Goal: Use online tool/utility: Utilize a website feature to perform a specific function

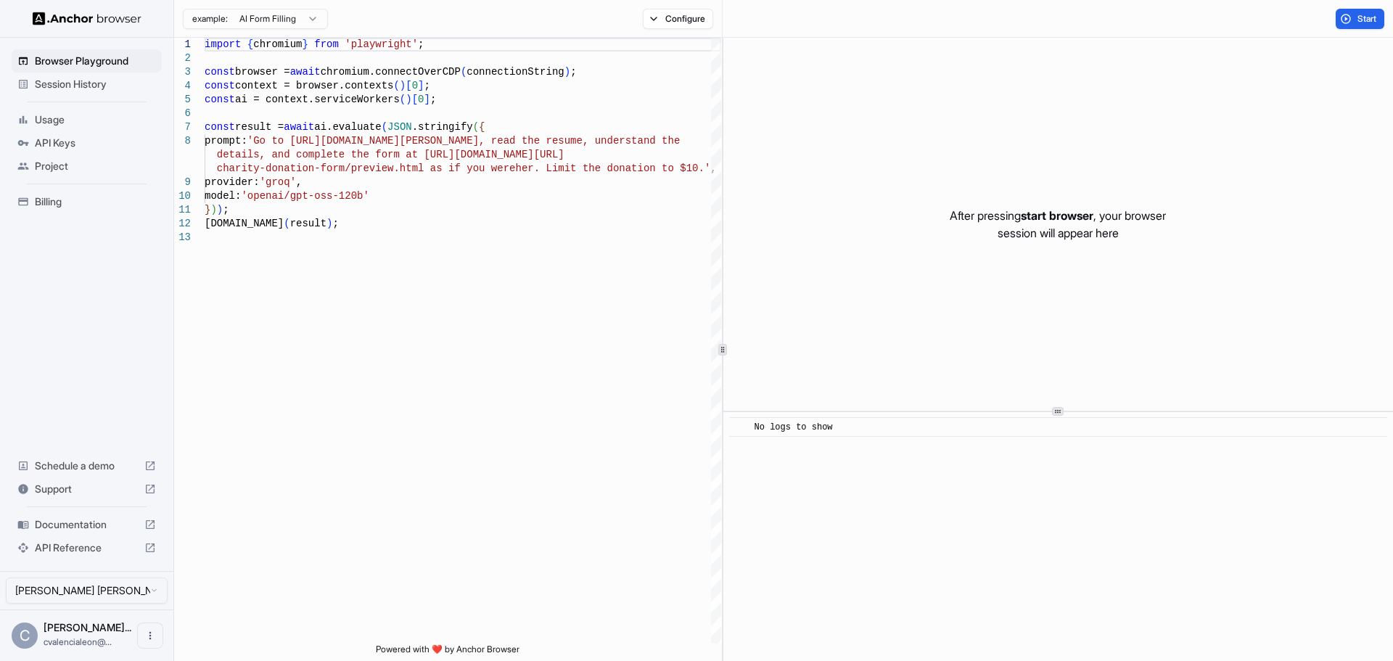
click at [993, 215] on p "After pressing start browser , your browser session will appear here" at bounding box center [1058, 224] width 216 height 35
click at [999, 218] on p "After pressing start browser , your browser session will appear here" at bounding box center [1058, 224] width 216 height 35
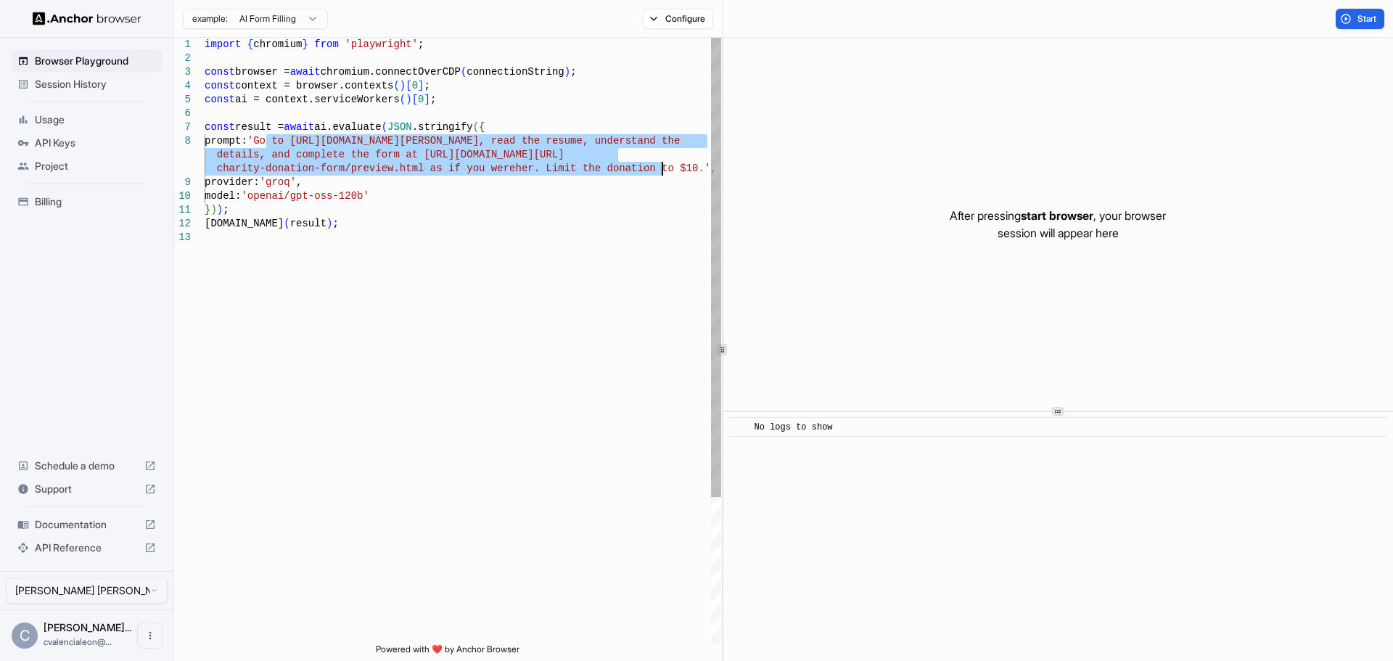
drag, startPoint x: 266, startPoint y: 143, endPoint x: 663, endPoint y: 165, distance: 398.3
click at [663, 165] on div "import { chromium } from 'playwright' ; const browser = await chromium.connectO…" at bounding box center [463, 437] width 517 height 799
click at [569, 186] on div "import { chromium } from 'playwright' ; const browser = await chromium.connectO…" at bounding box center [463, 437] width 517 height 799
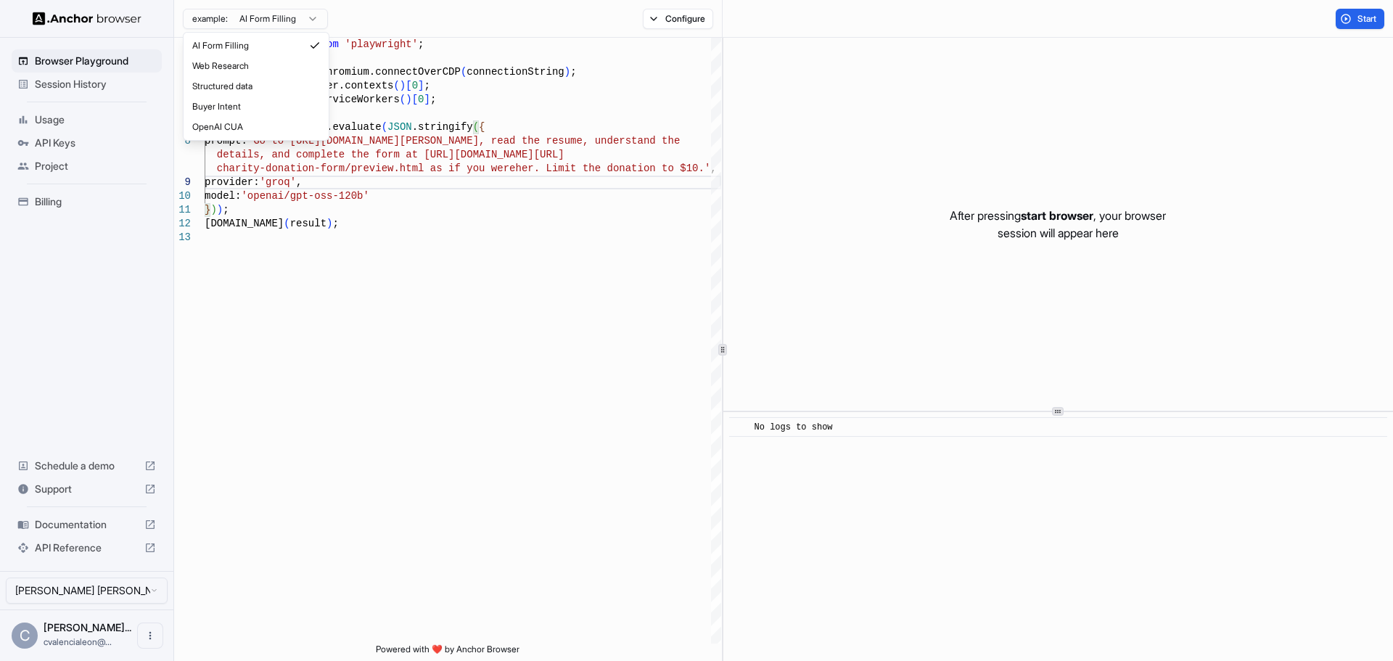
click at [283, 8] on html "Browser Playground Session History Usage API Keys Project Billing Schedule a de…" at bounding box center [696, 330] width 1393 height 661
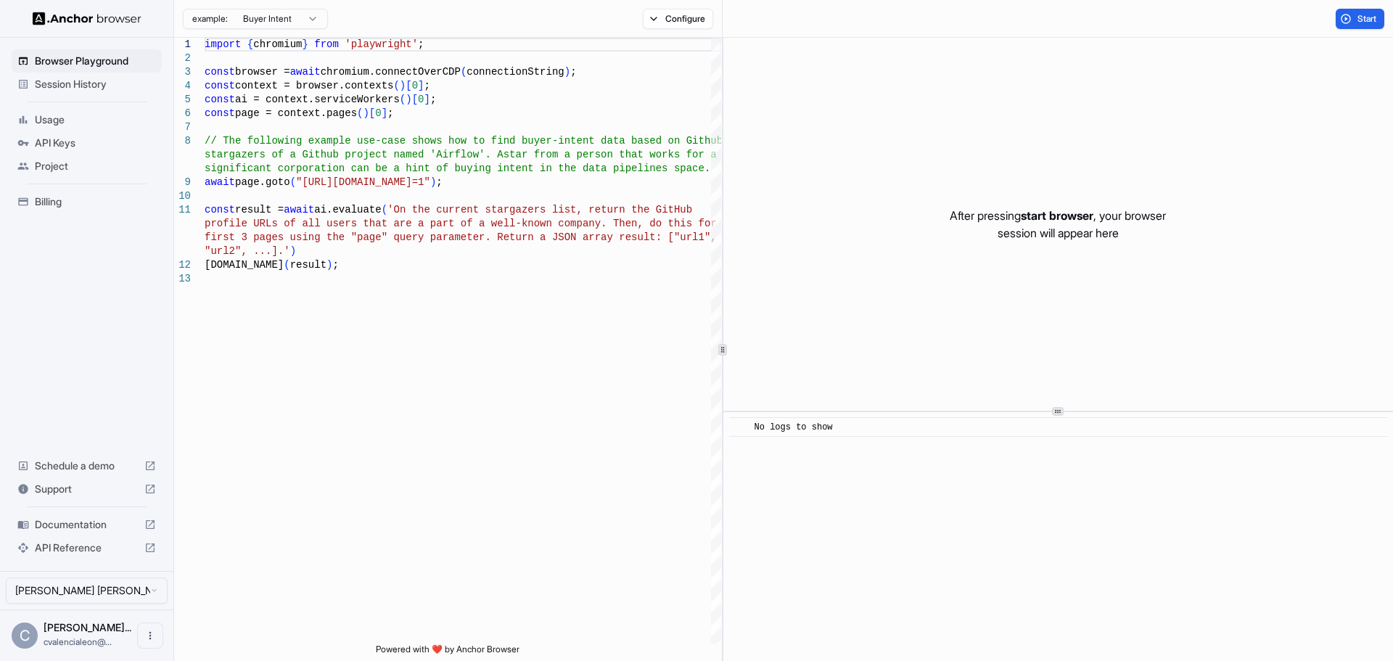
click at [238, 21] on html "Browser Playground Session History Usage API Keys Project Billing Schedule a de…" at bounding box center [696, 330] width 1393 height 661
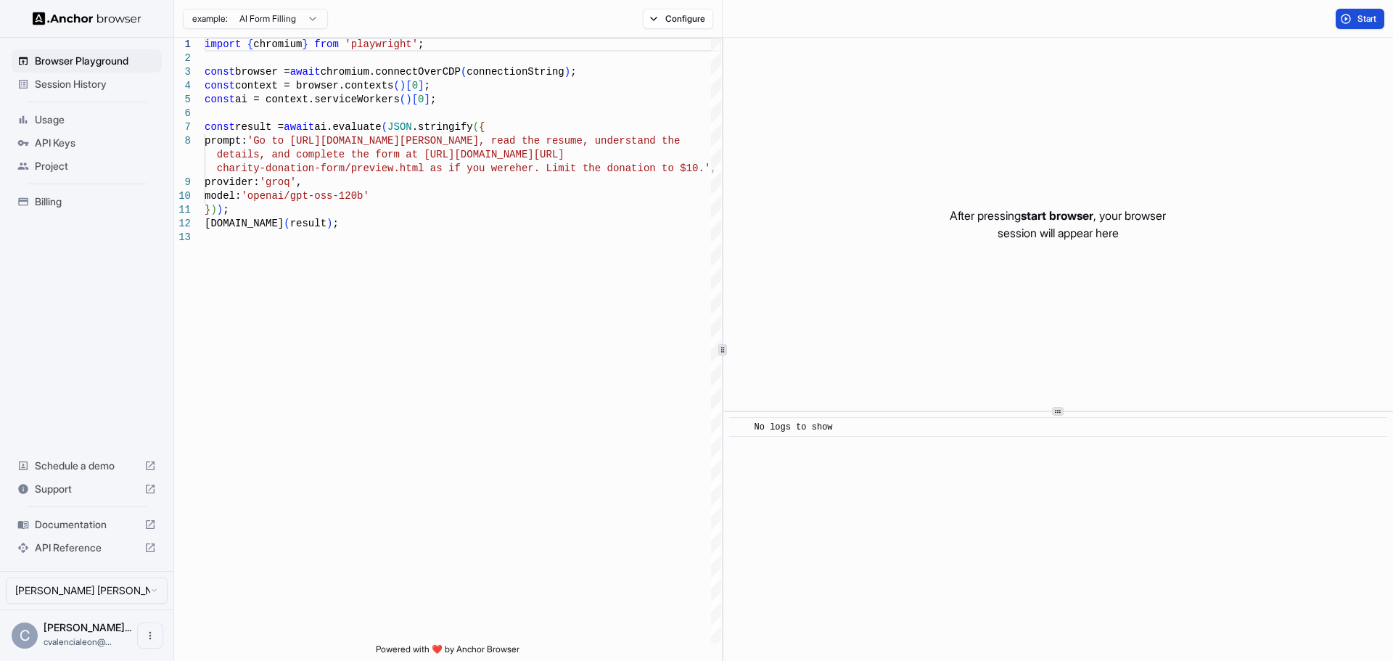
click at [1353, 14] on button "Start" at bounding box center [1360, 19] width 49 height 20
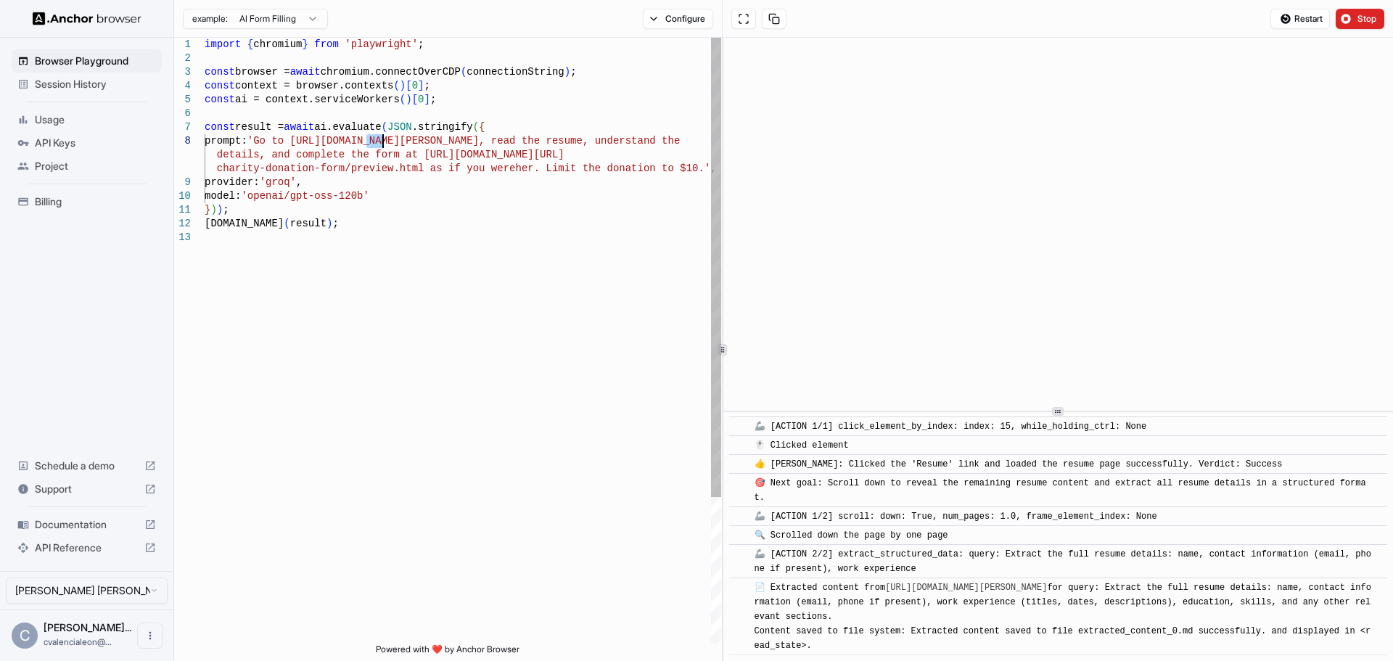
drag, startPoint x: 367, startPoint y: 142, endPoint x: 384, endPoint y: 141, distance: 16.7
click at [384, 141] on div "import { chromium } from 'playwright' ; const browser = await chromium.connectO…" at bounding box center [463, 437] width 517 height 799
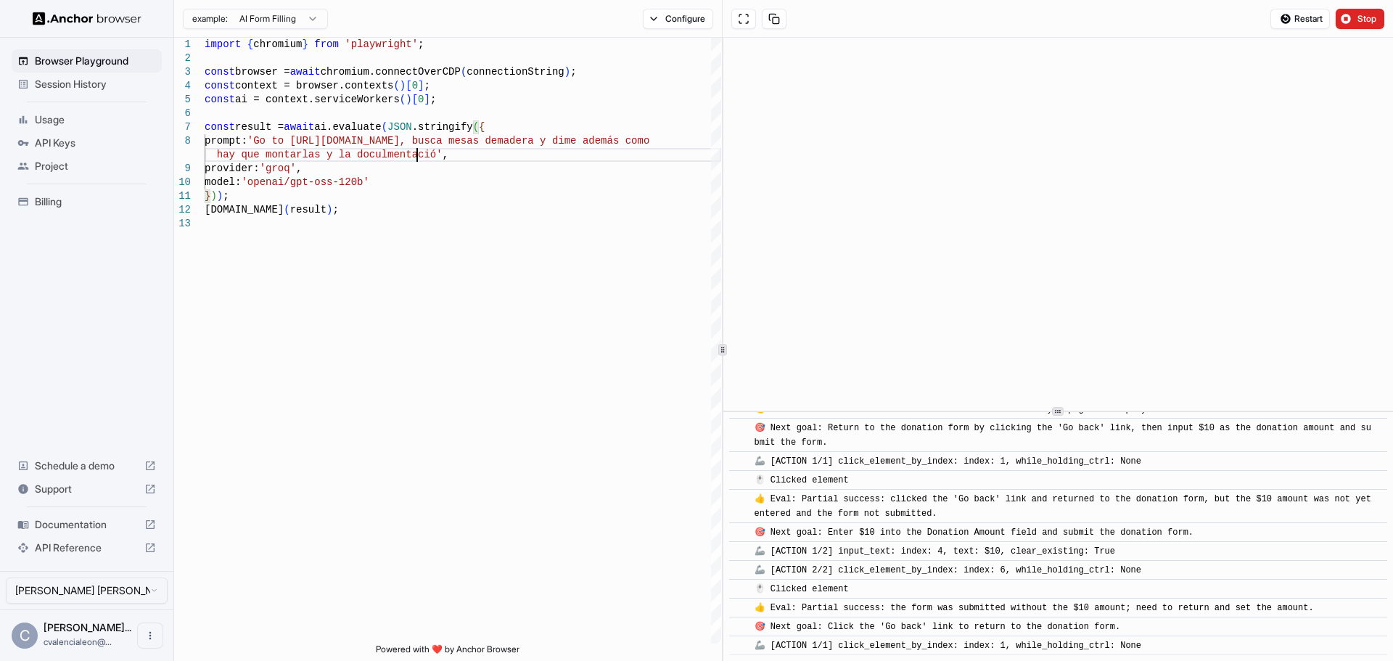
scroll to position [782, 0]
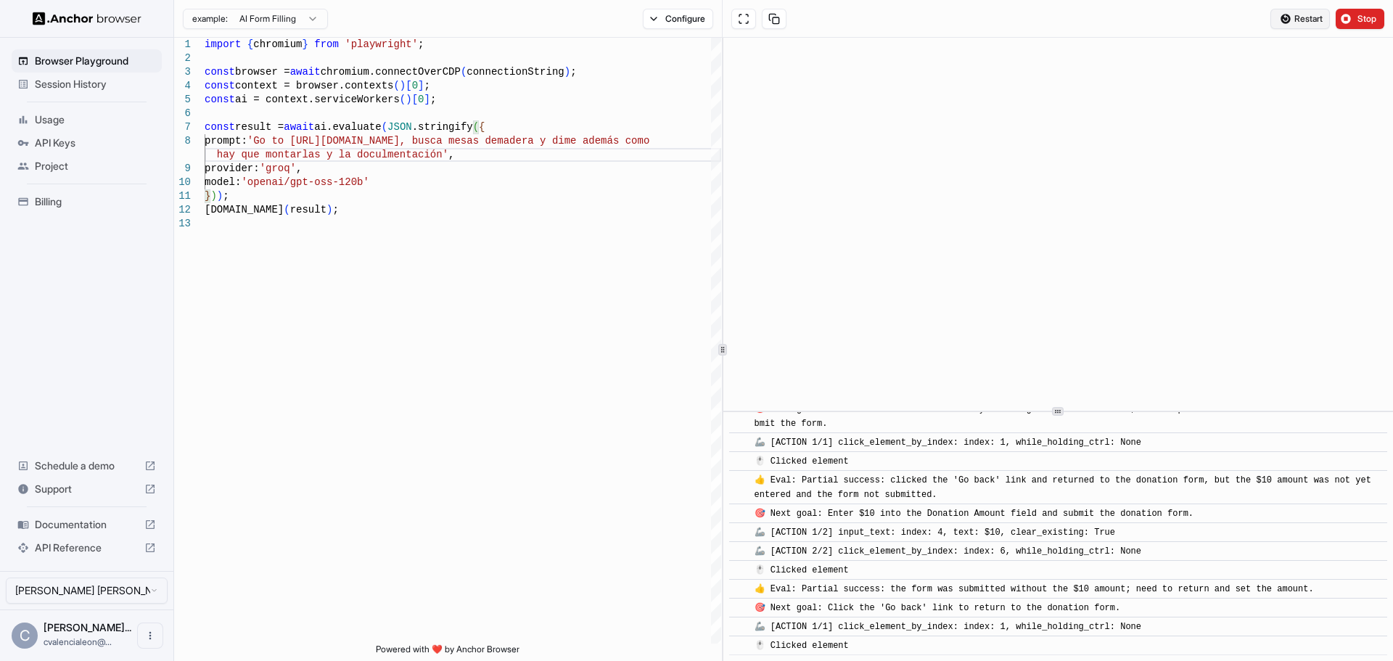
click at [1308, 14] on span "Restart" at bounding box center [1309, 19] width 28 height 12
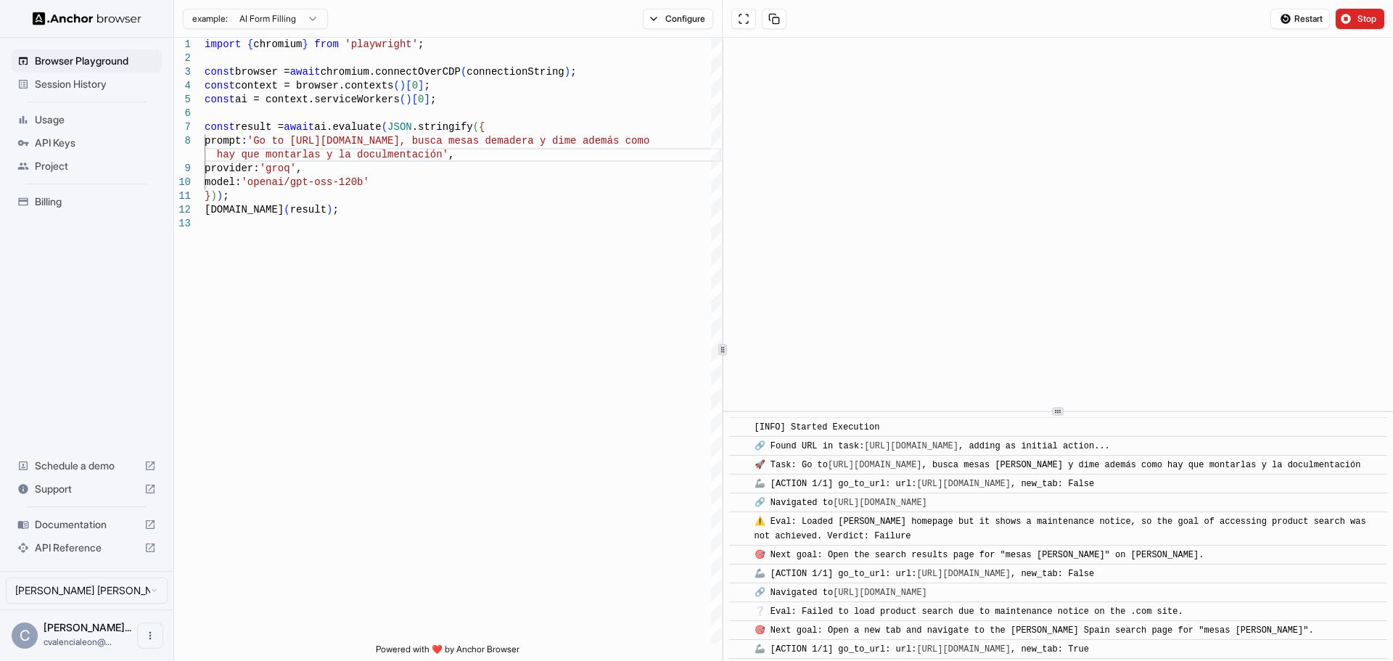
scroll to position [37, 0]
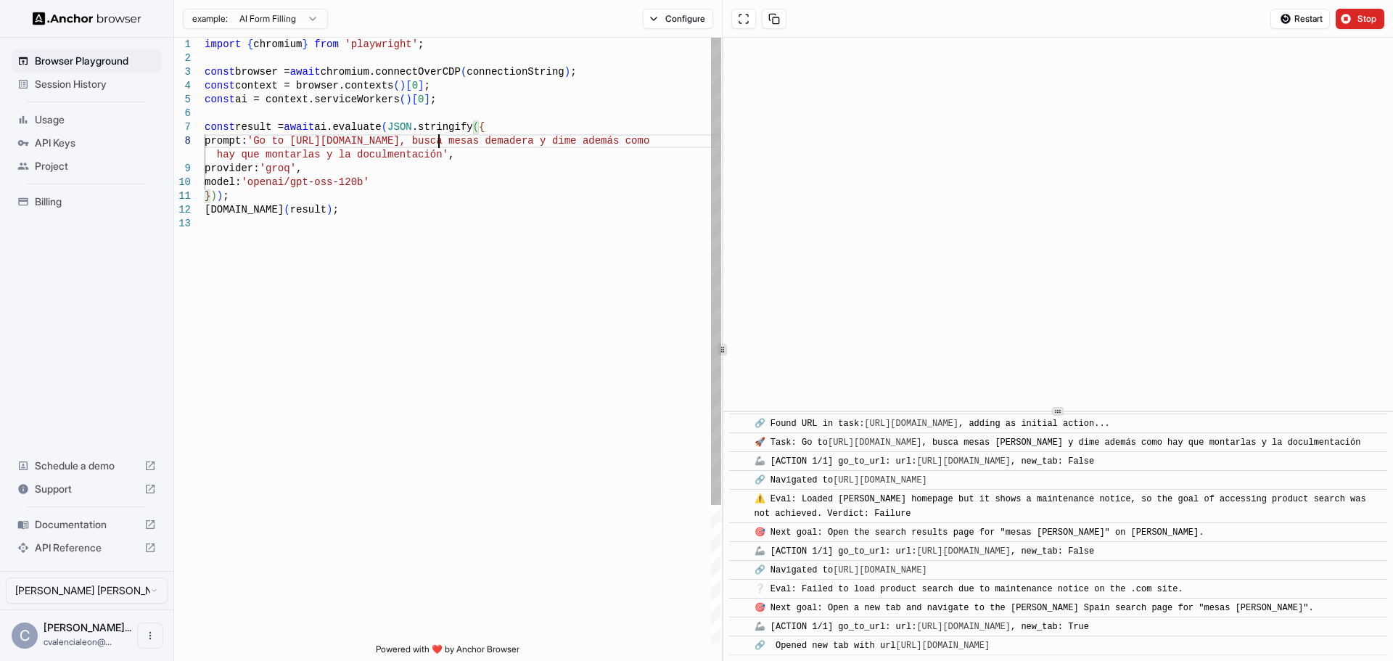
click at [438, 142] on div "import { chromium } from 'playwright' ; const browser = await chromium.connectO…" at bounding box center [463, 430] width 517 height 785
click at [1311, 13] on span "Restart" at bounding box center [1309, 19] width 28 height 12
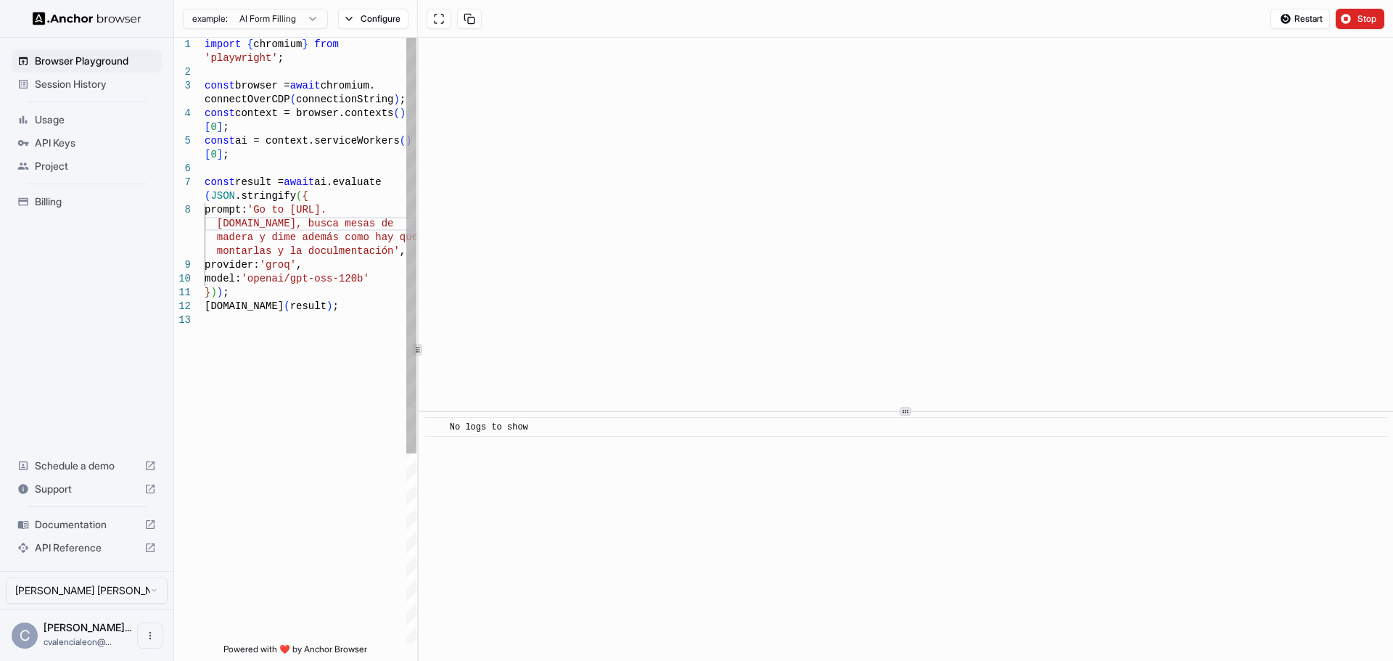
scroll to position [96, 0]
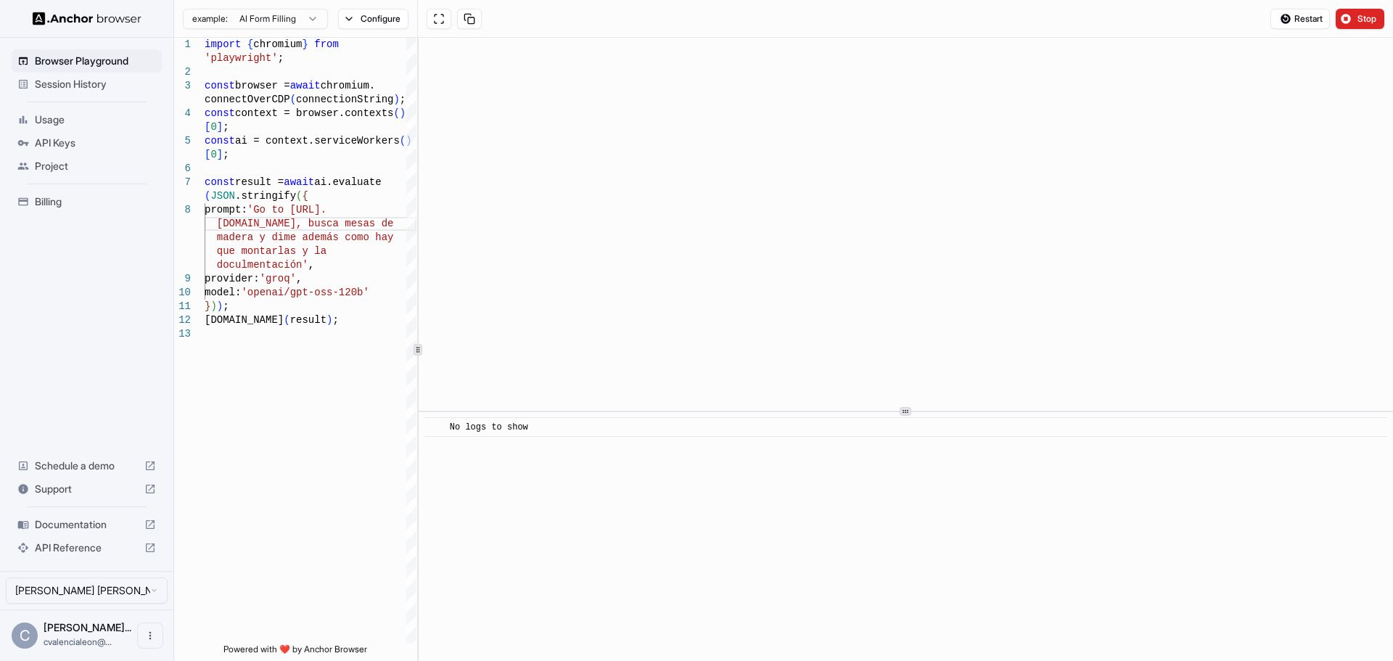
click at [334, 384] on div "**********" at bounding box center [783, 349] width 1219 height 623
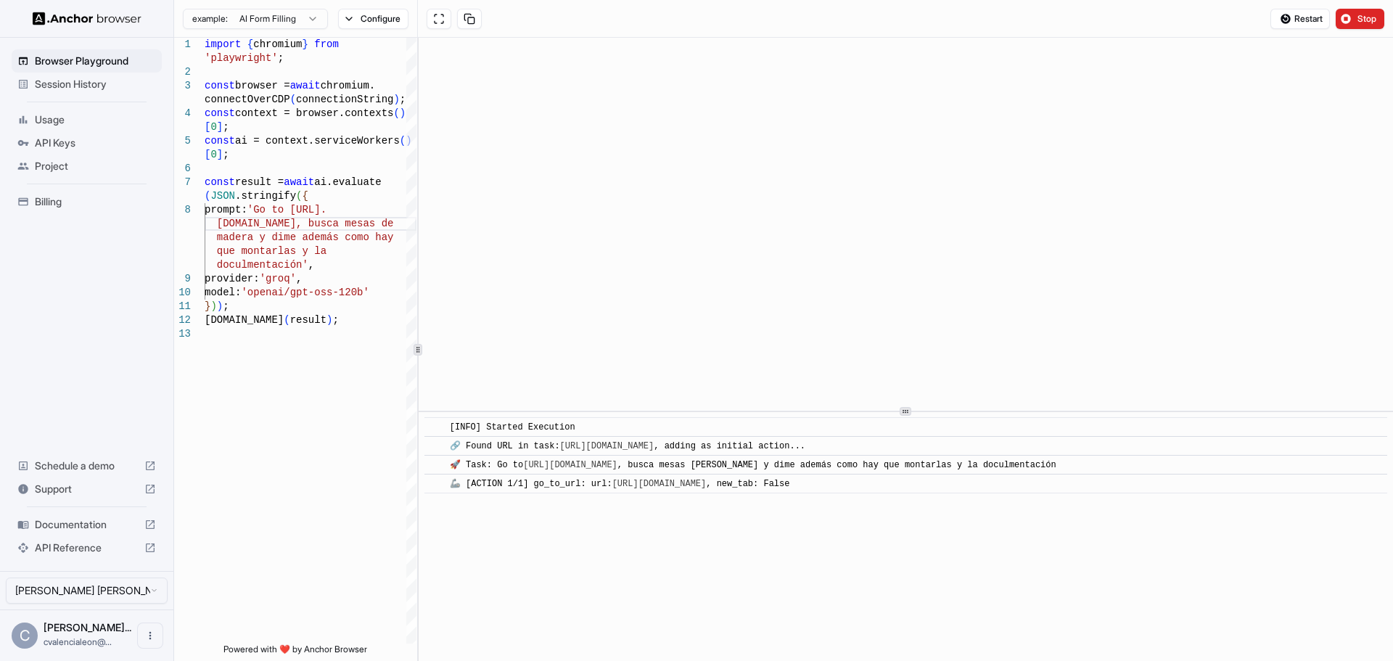
click at [305, 17] on html "Browser Playground Session History Usage API Keys Project Billing Schedule a de…" at bounding box center [696, 330] width 1393 height 661
click at [391, 16] on html "Browser Playground Session History Usage API Keys Project Billing Schedule a de…" at bounding box center [696, 330] width 1393 height 661
click at [391, 16] on button "Configure" at bounding box center [373, 19] width 70 height 20
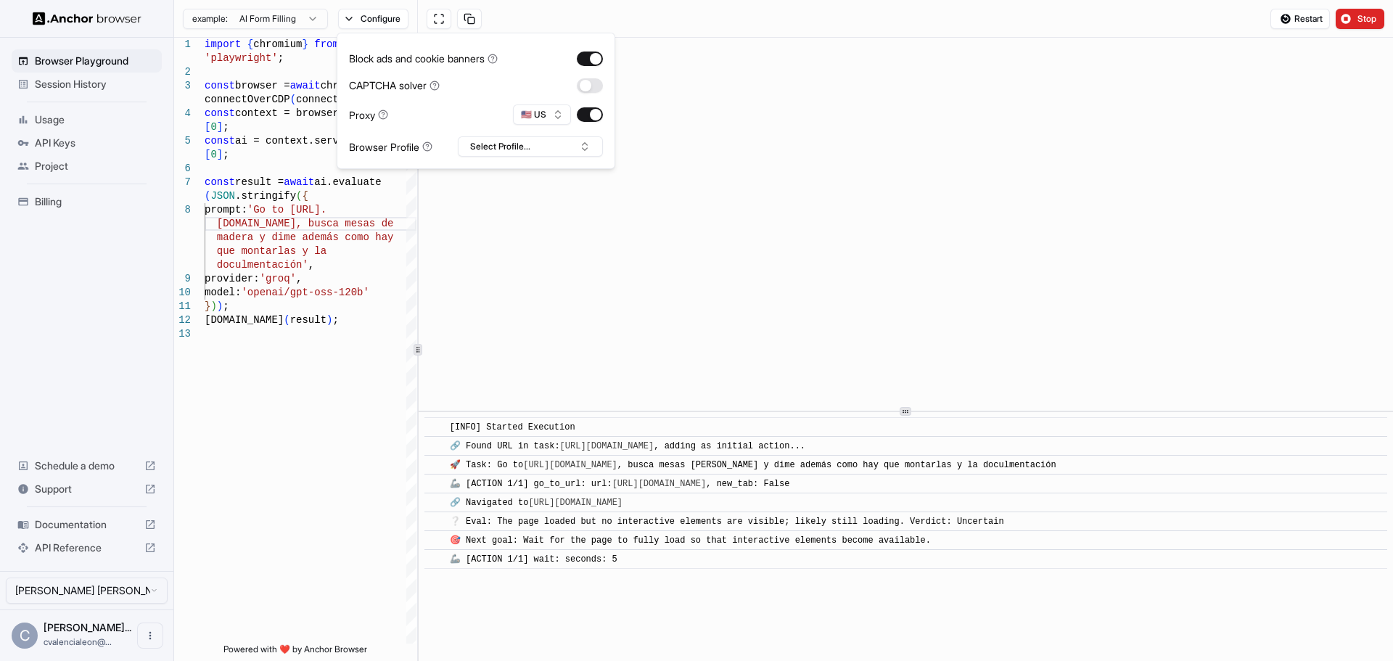
click at [391, 16] on button "Configure" at bounding box center [373, 19] width 70 height 20
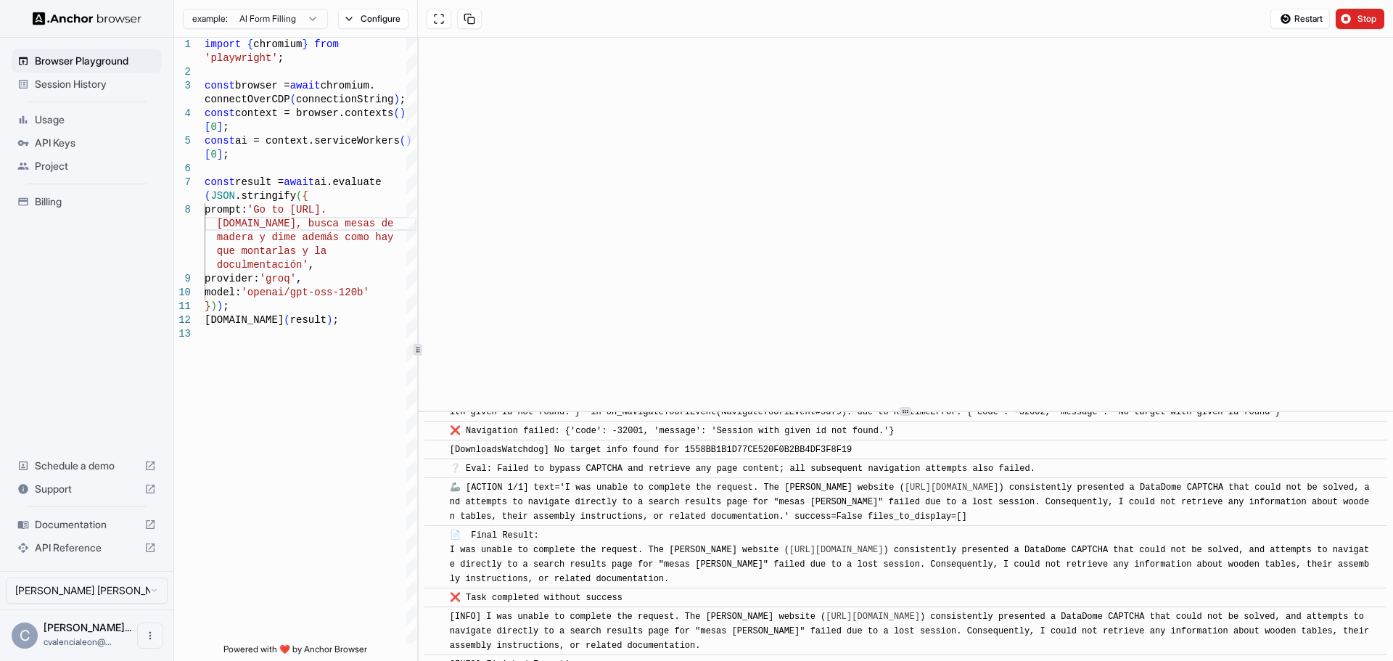
scroll to position [1092, 0]
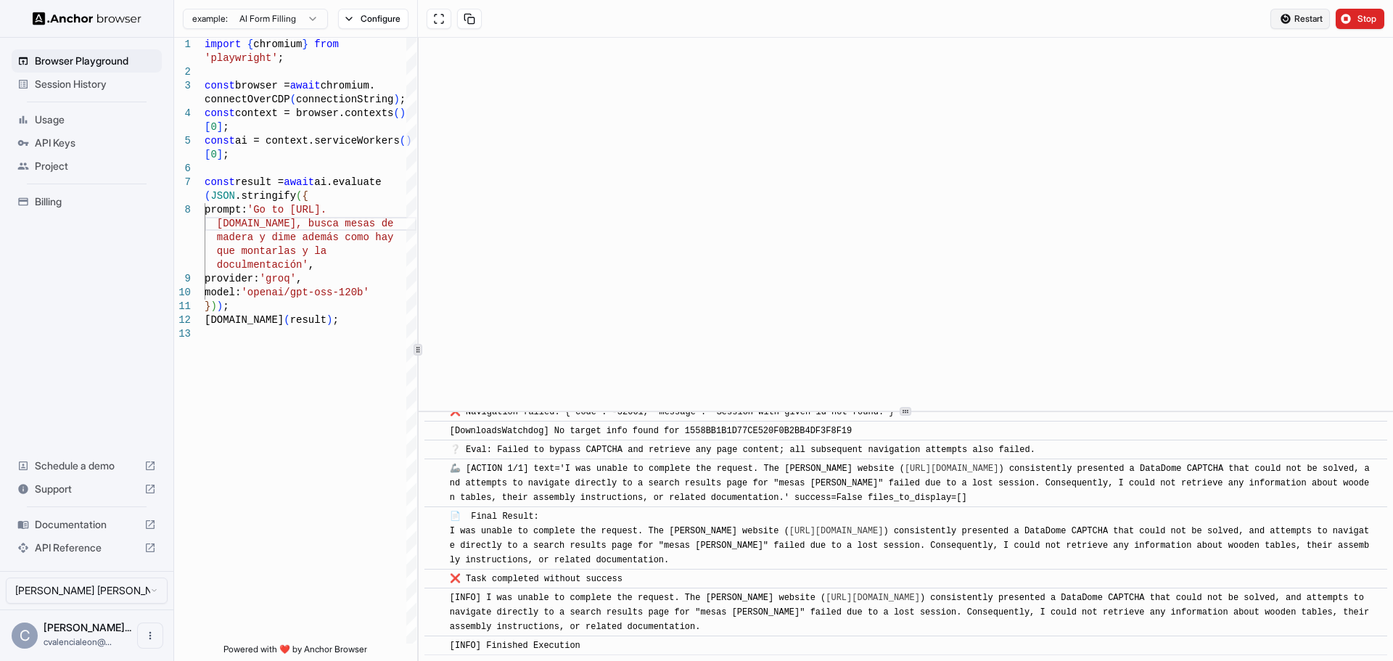
click at [1308, 15] on span "Restart" at bounding box center [1309, 19] width 28 height 12
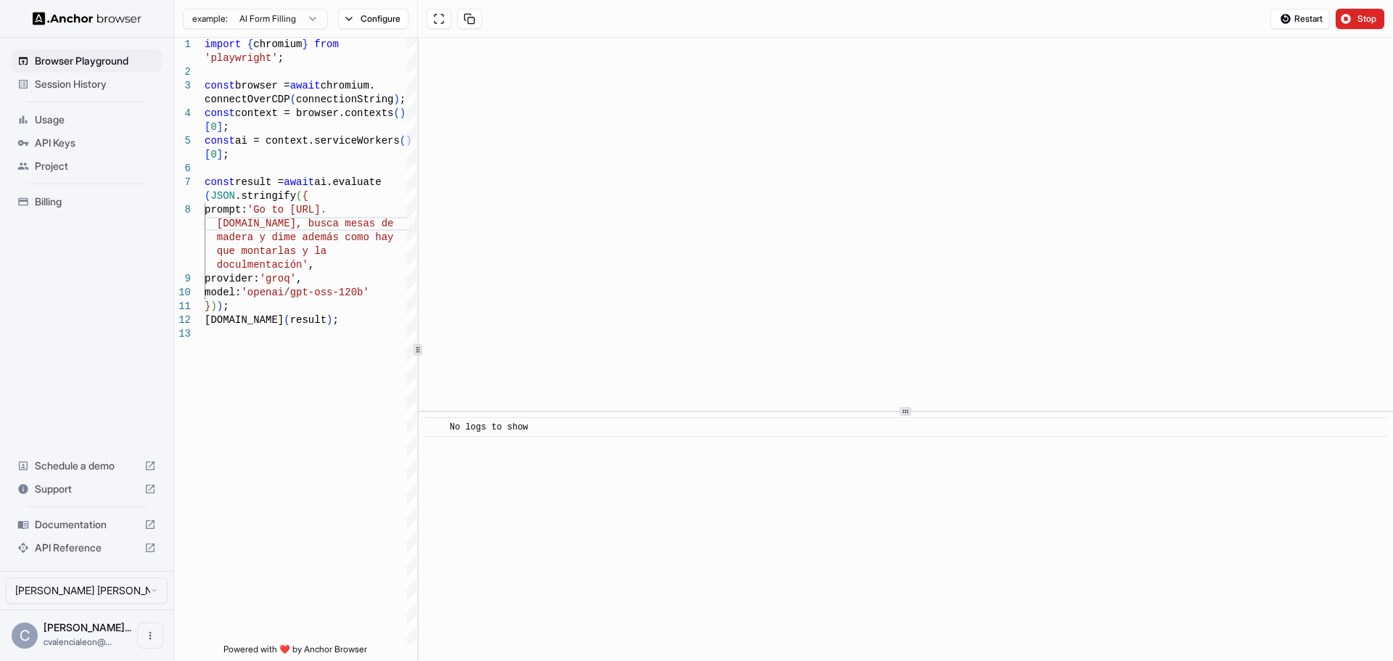
click at [282, 16] on html "Browser Playground Session History Usage API Keys Project Billing Schedule a de…" at bounding box center [696, 330] width 1393 height 661
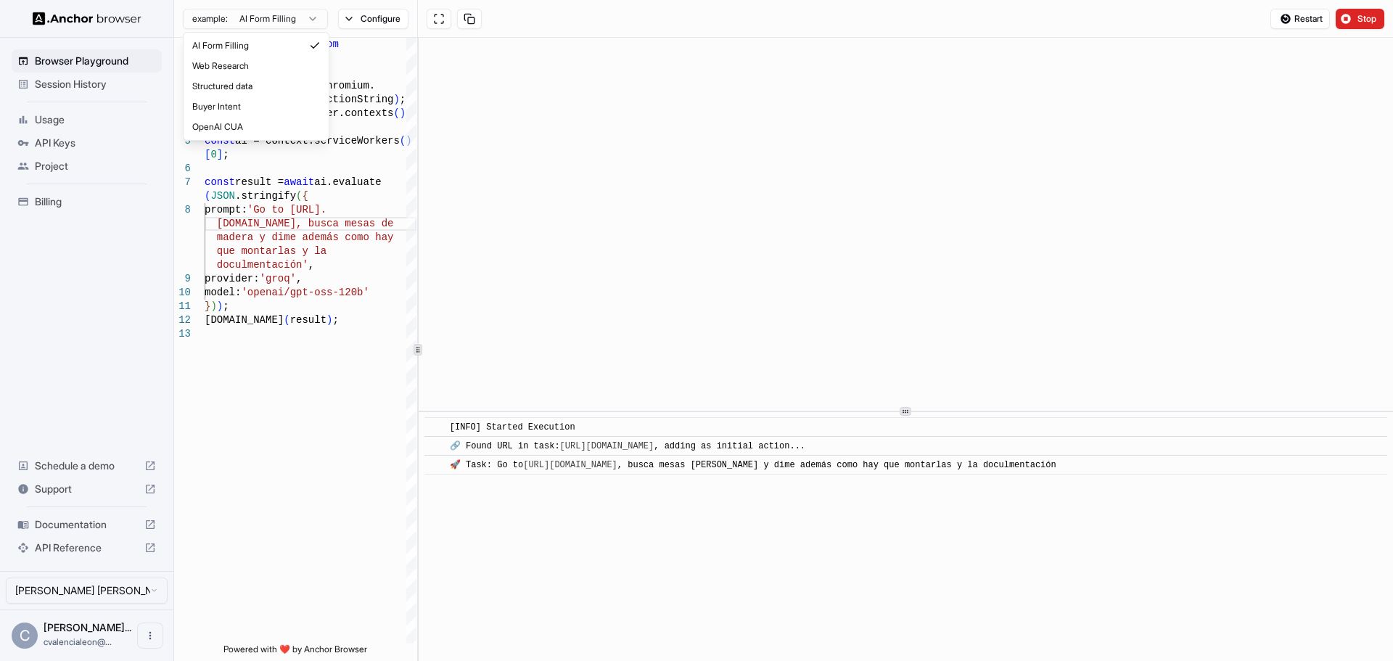
click at [282, 12] on html "Browser Playground Session History Usage API Keys Project Billing Schedule a de…" at bounding box center [696, 330] width 1393 height 661
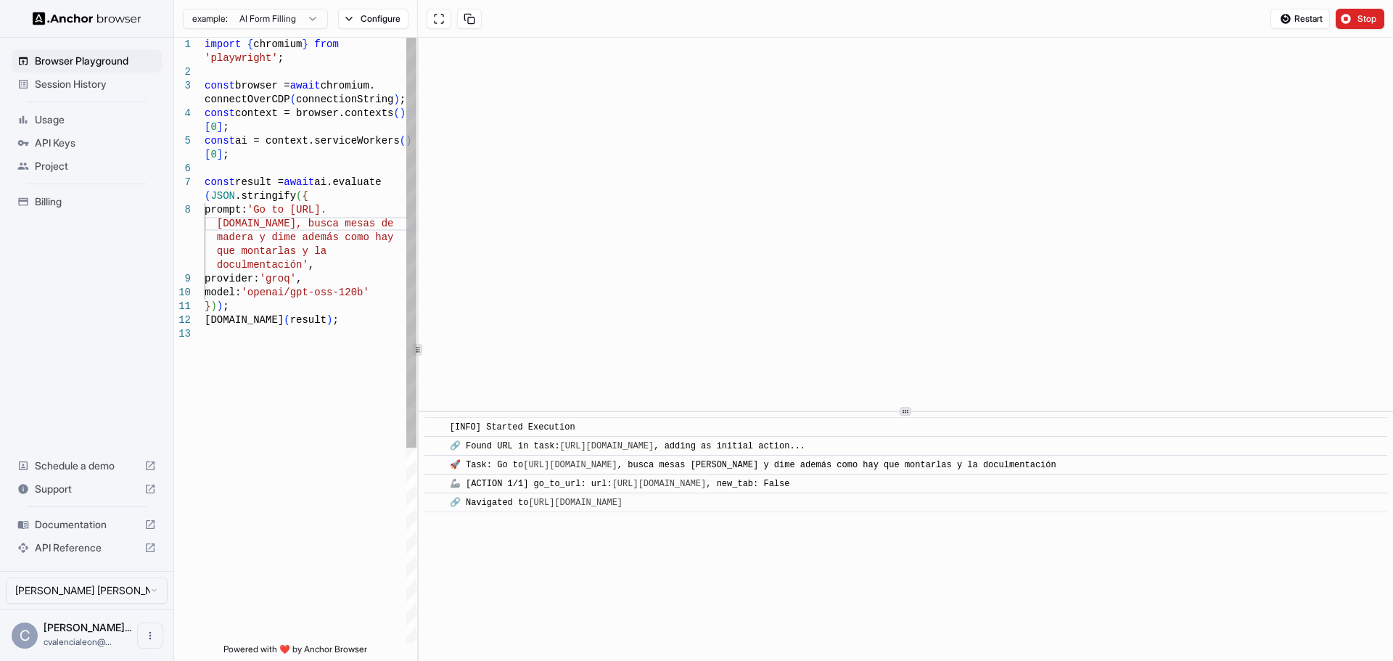
scroll to position [27, 0]
click at [237, 446] on div "import { chromium } from 'playwright' ; const browser = await chromium. connect…" at bounding box center [311, 485] width 212 height 895
click at [304, 20] on html "**********" at bounding box center [696, 330] width 1393 height 661
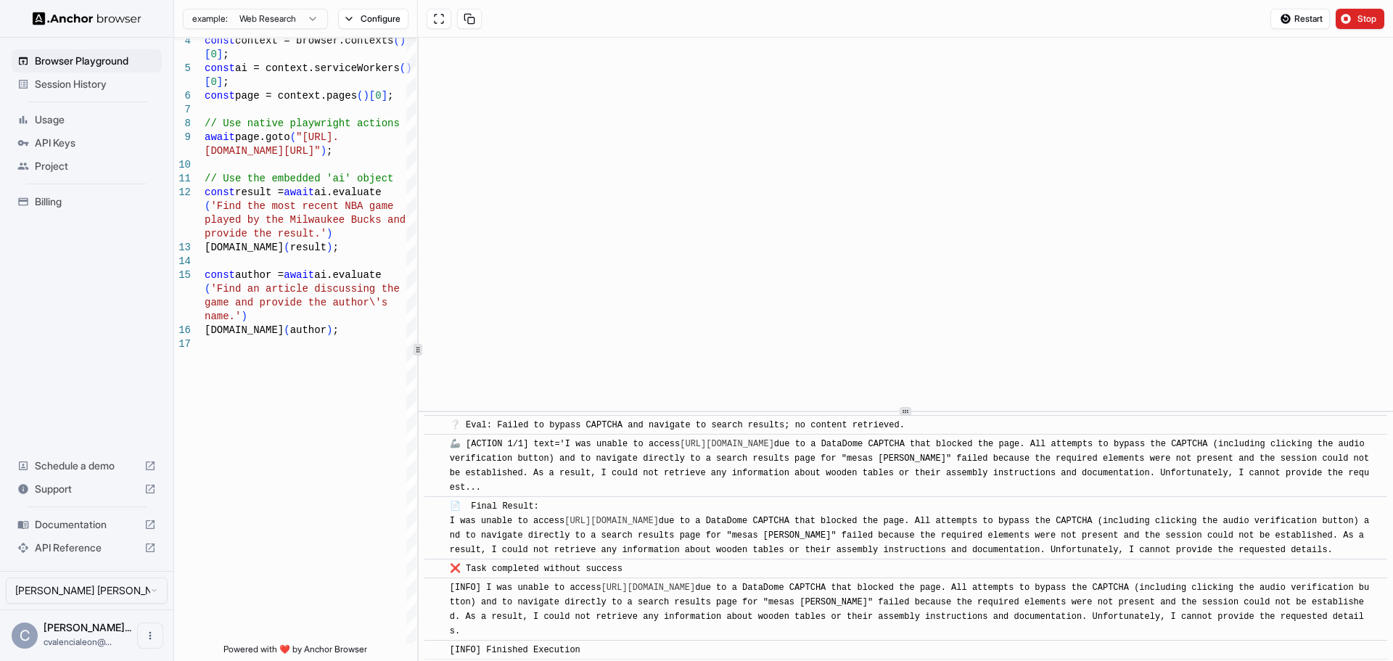
scroll to position [721, 0]
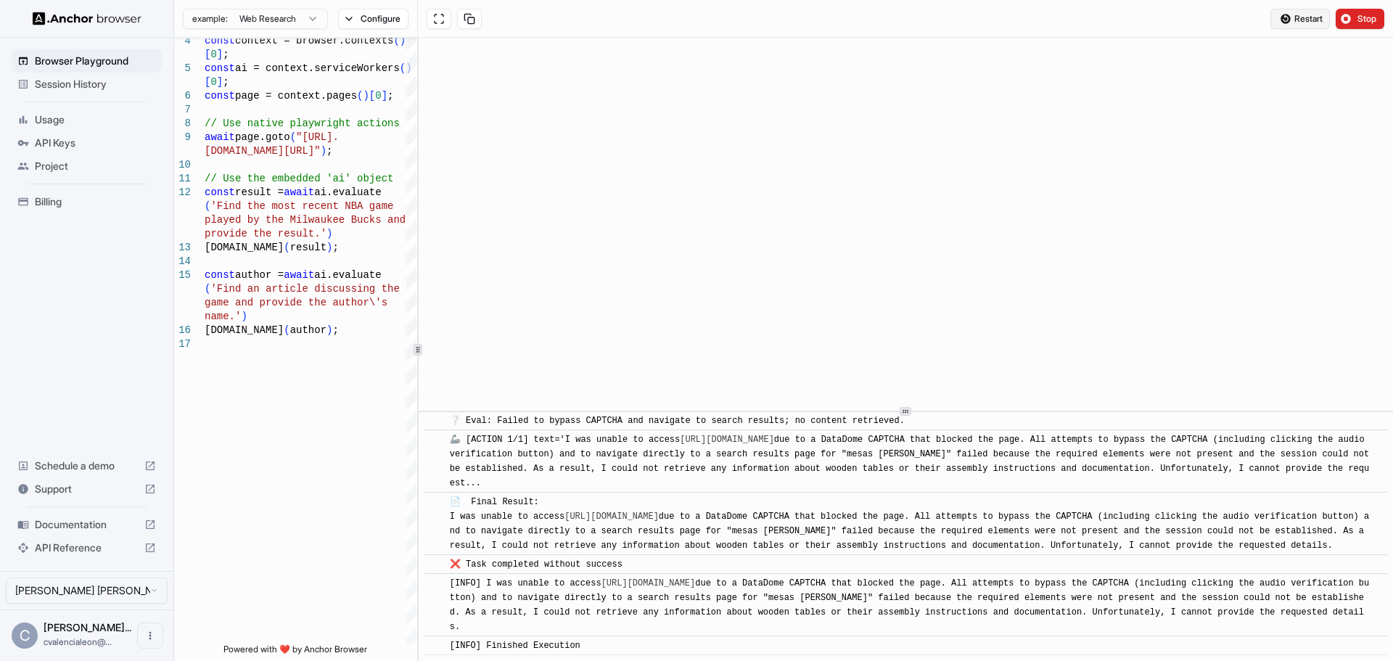
click at [1300, 14] on span "Restart" at bounding box center [1309, 19] width 28 height 12
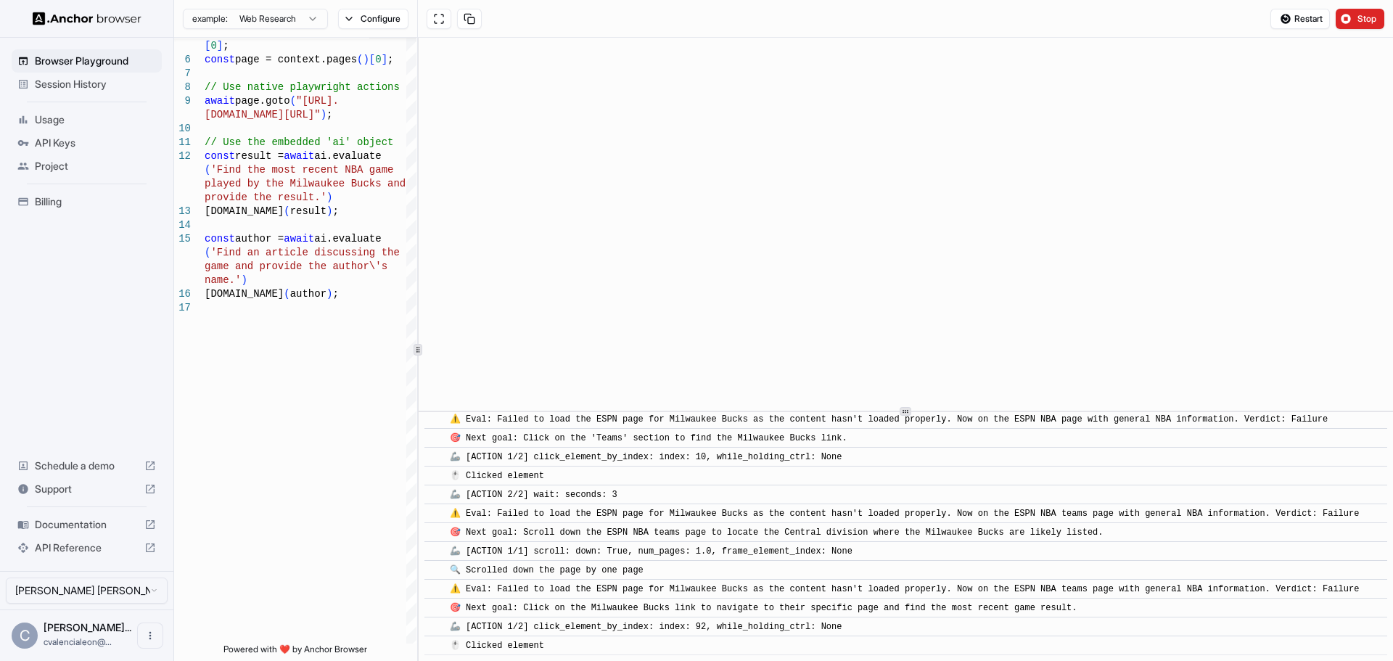
scroll to position [2191, 0]
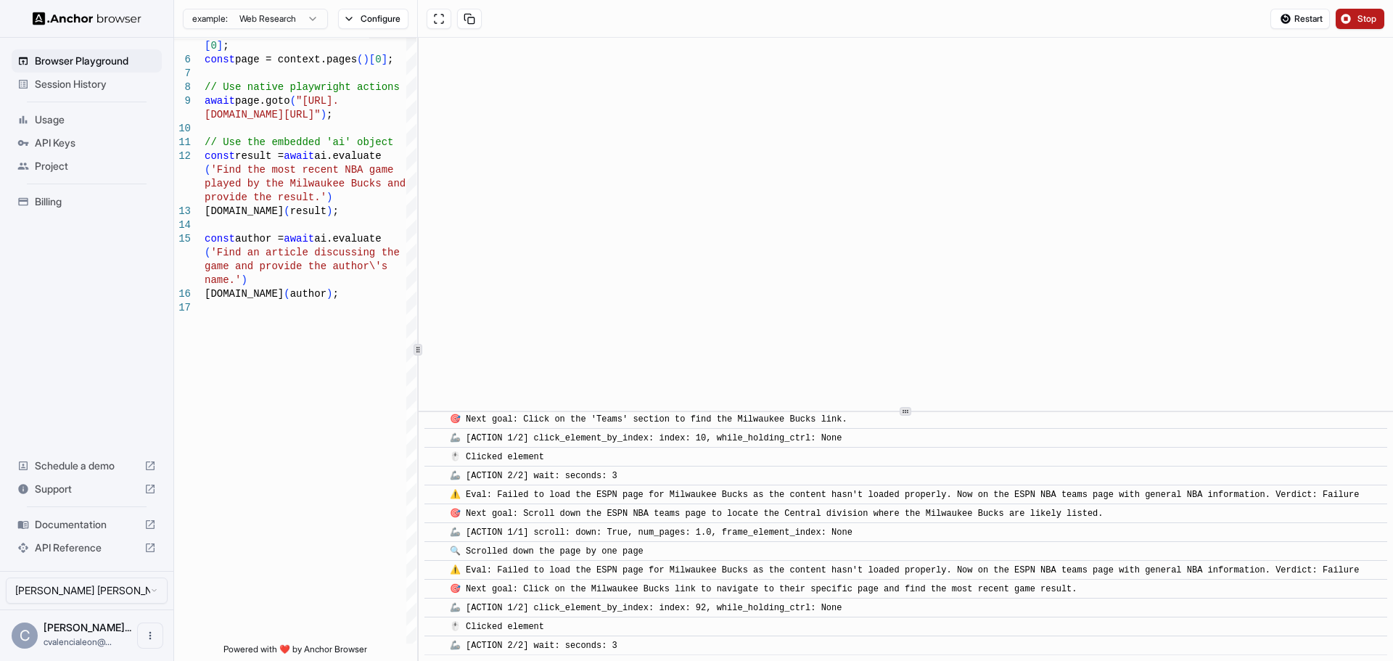
click at [1365, 20] on span "Stop" at bounding box center [1368, 19] width 20 height 12
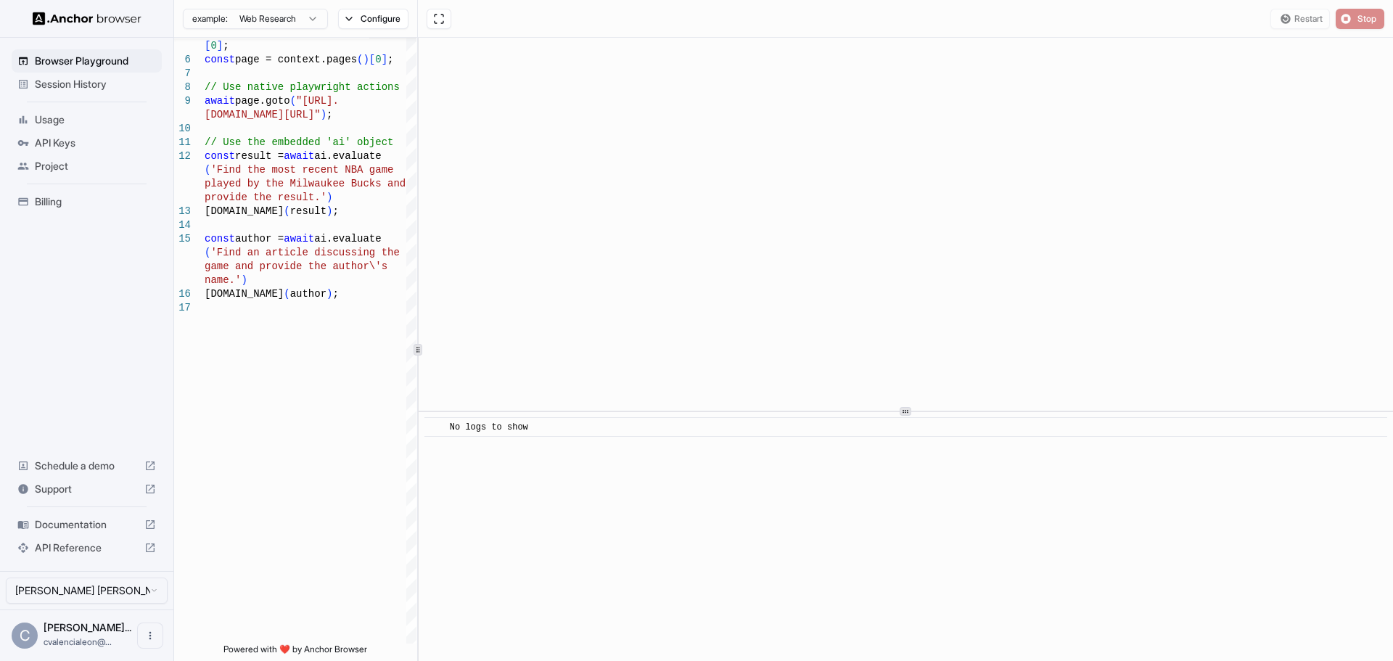
scroll to position [0, 0]
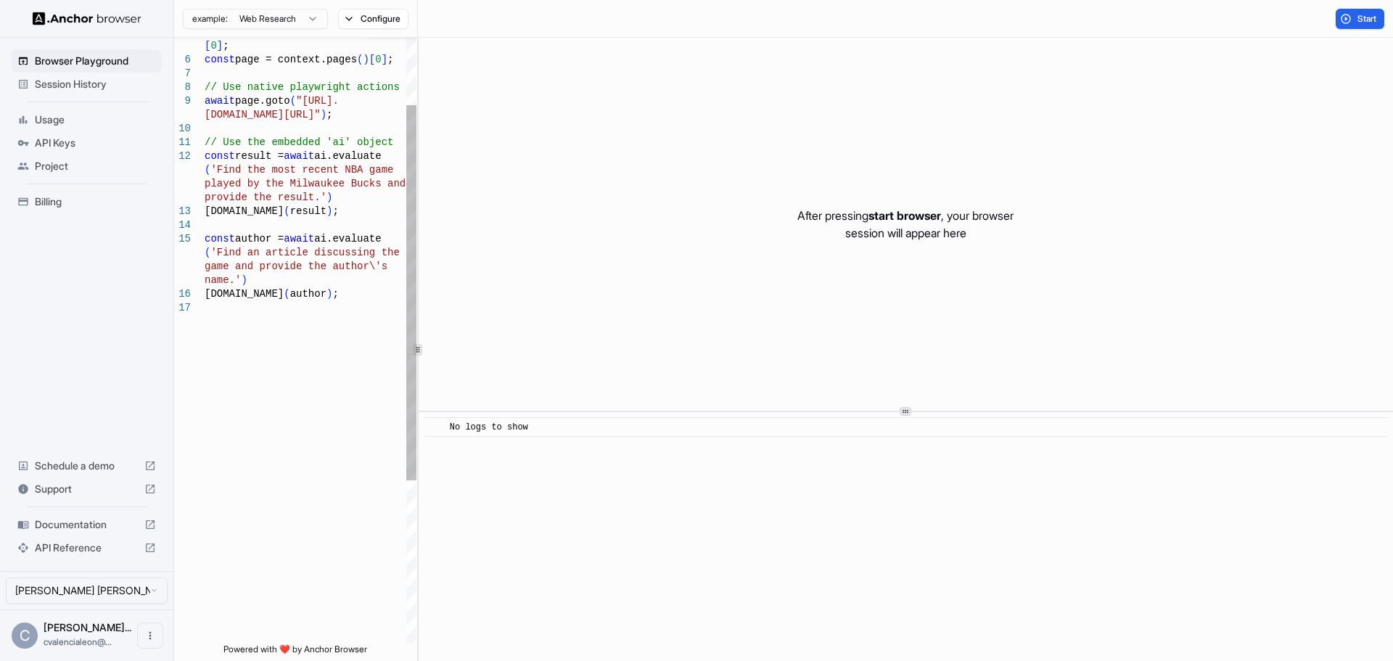
type textarea "**********"
click at [258, 393] on div "const ai = context.serviceWorkers ( ) [ 0 ] ; const page = context.pages ( ) [ …" at bounding box center [311, 418] width 212 height 978
click at [67, 63] on span "Browser Playground" at bounding box center [95, 61] width 121 height 15
click at [90, 11] on div at bounding box center [86, 18] width 173 height 37
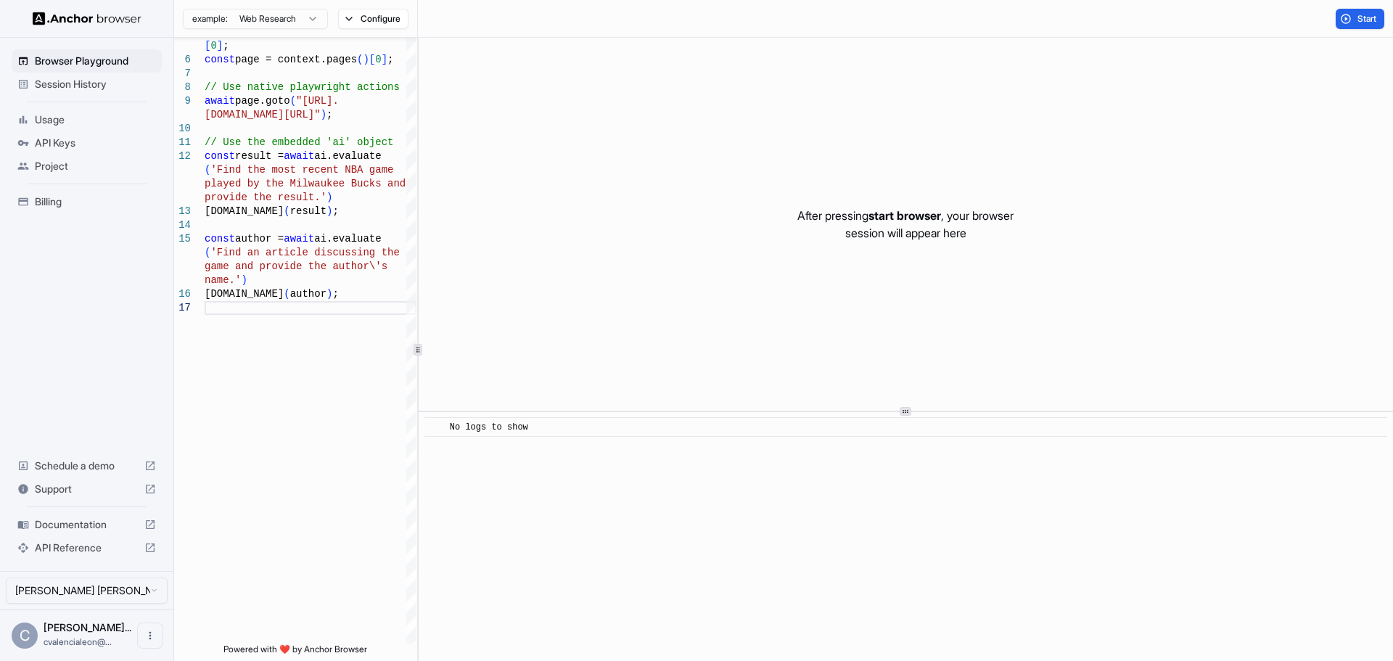
click at [86, 19] on img at bounding box center [87, 19] width 109 height 14
